Goal: Information Seeking & Learning: Learn about a topic

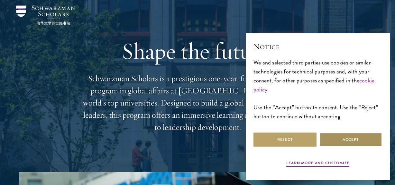
click at [347, 138] on button "Accept" at bounding box center [350, 140] width 63 height 14
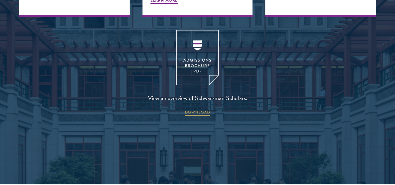
scroll to position [813, 0]
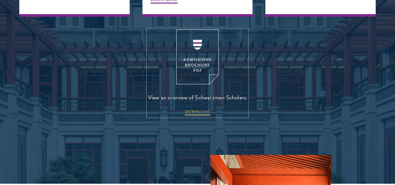
click at [200, 49] on img at bounding box center [197, 57] width 42 height 55
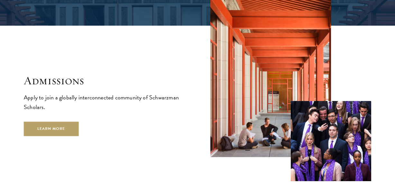
scroll to position [995, 0]
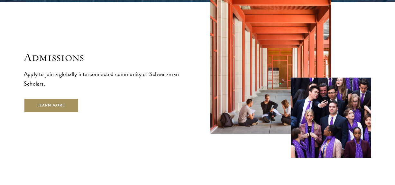
click at [48, 98] on link "Learn More" at bounding box center [51, 105] width 55 height 14
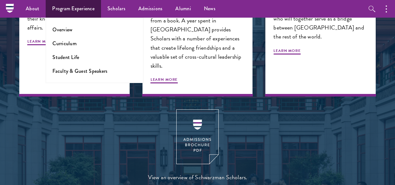
scroll to position [656, 0]
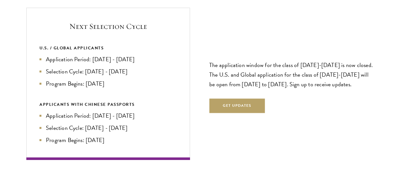
scroll to position [1367, 0]
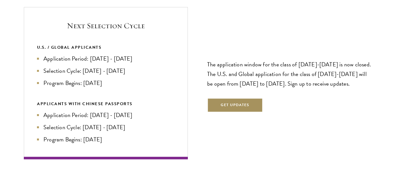
click at [240, 108] on button "Get Updates" at bounding box center [235, 105] width 56 height 14
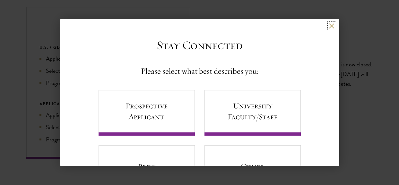
scroll to position [40, 0]
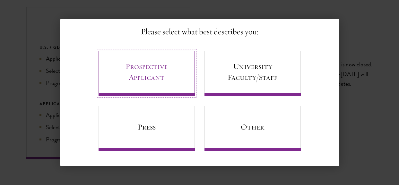
click at [145, 80] on link "Prospective Applicant" at bounding box center [147, 74] width 96 height 46
